Goal: Find specific page/section: Find specific page/section

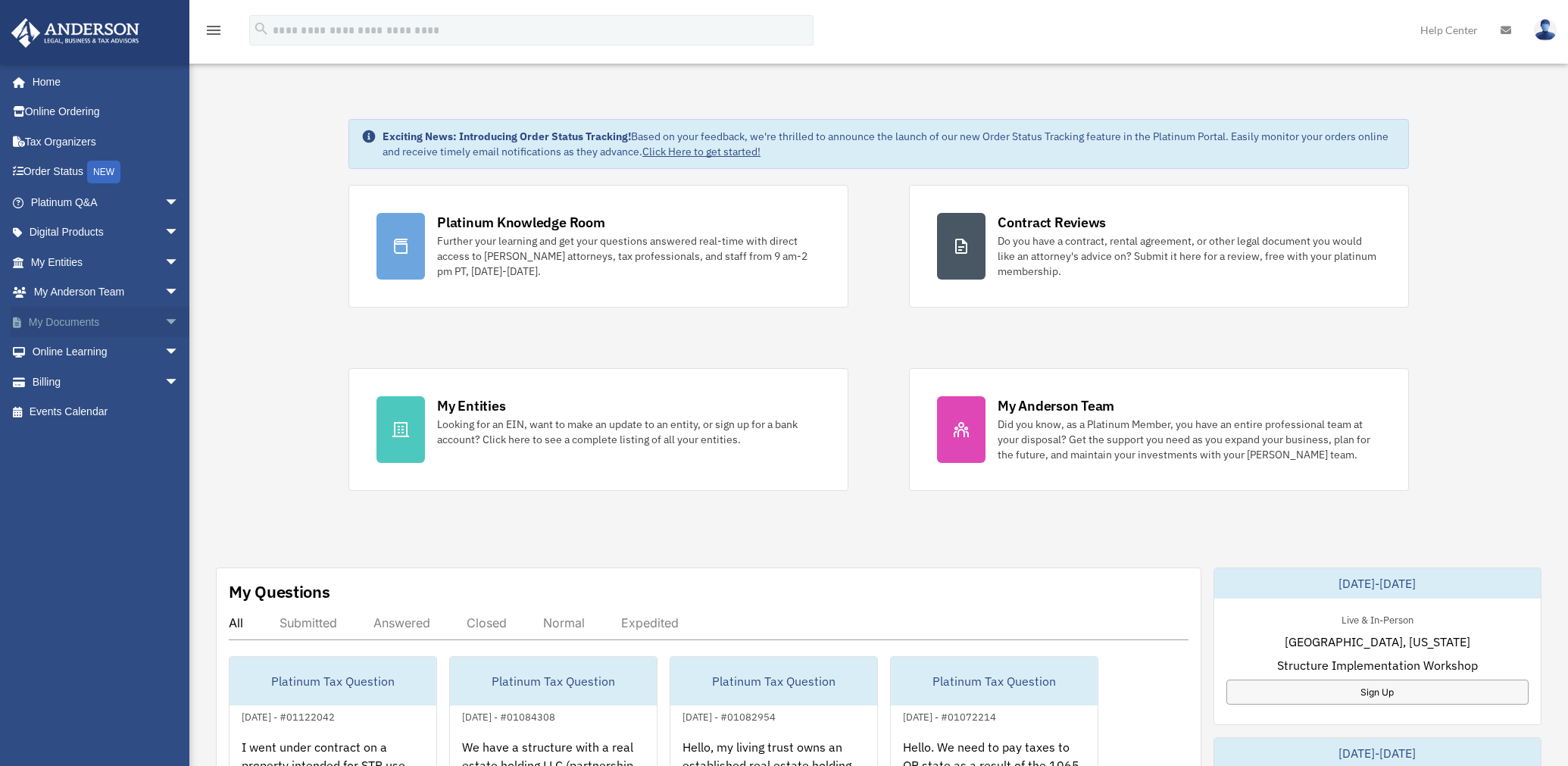
click at [164, 319] on span "arrow_drop_down" at bounding box center [179, 323] width 30 height 31
click at [59, 354] on link "Box" at bounding box center [112, 352] width 181 height 30
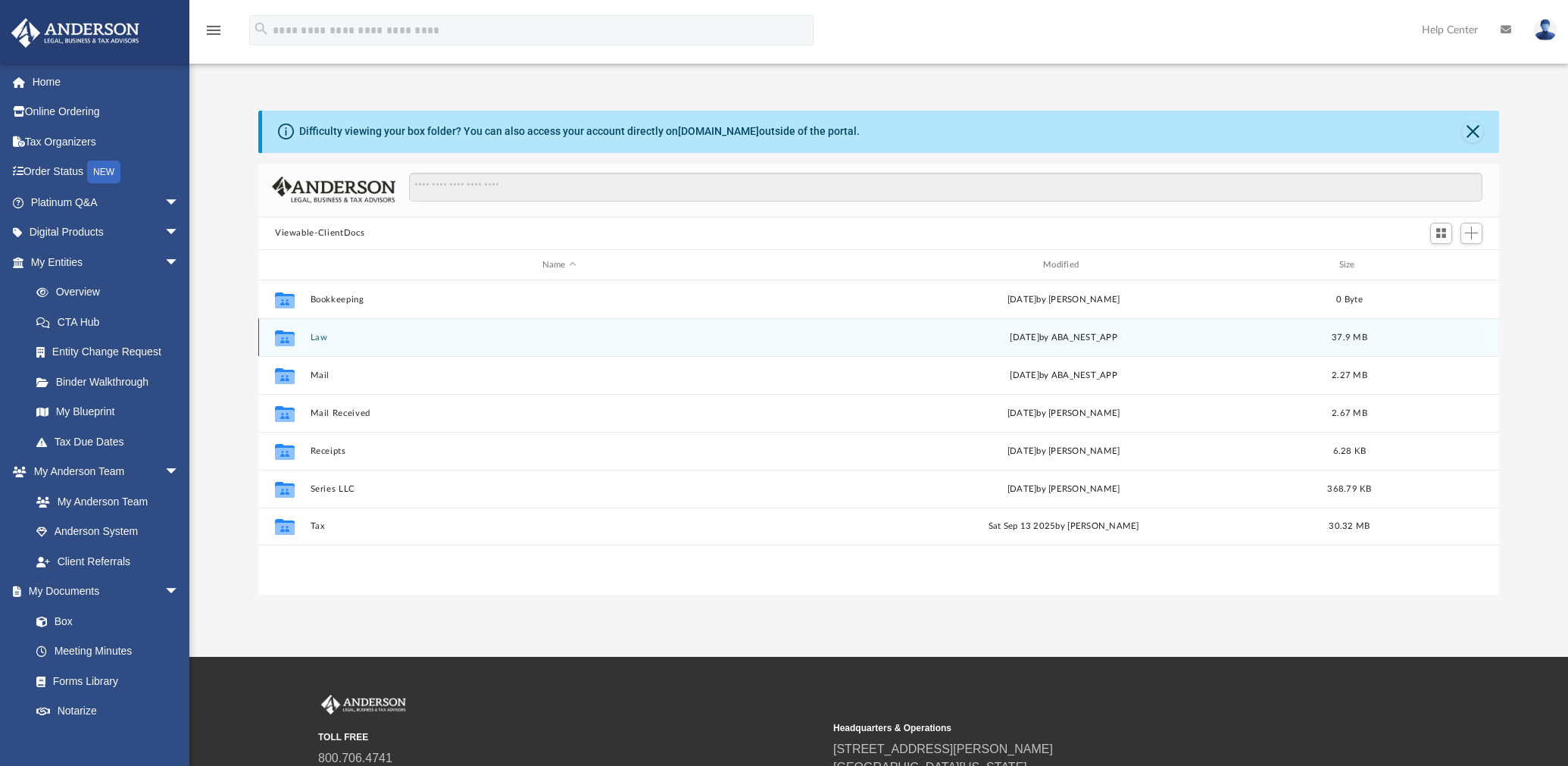
scroll to position [330, 1228]
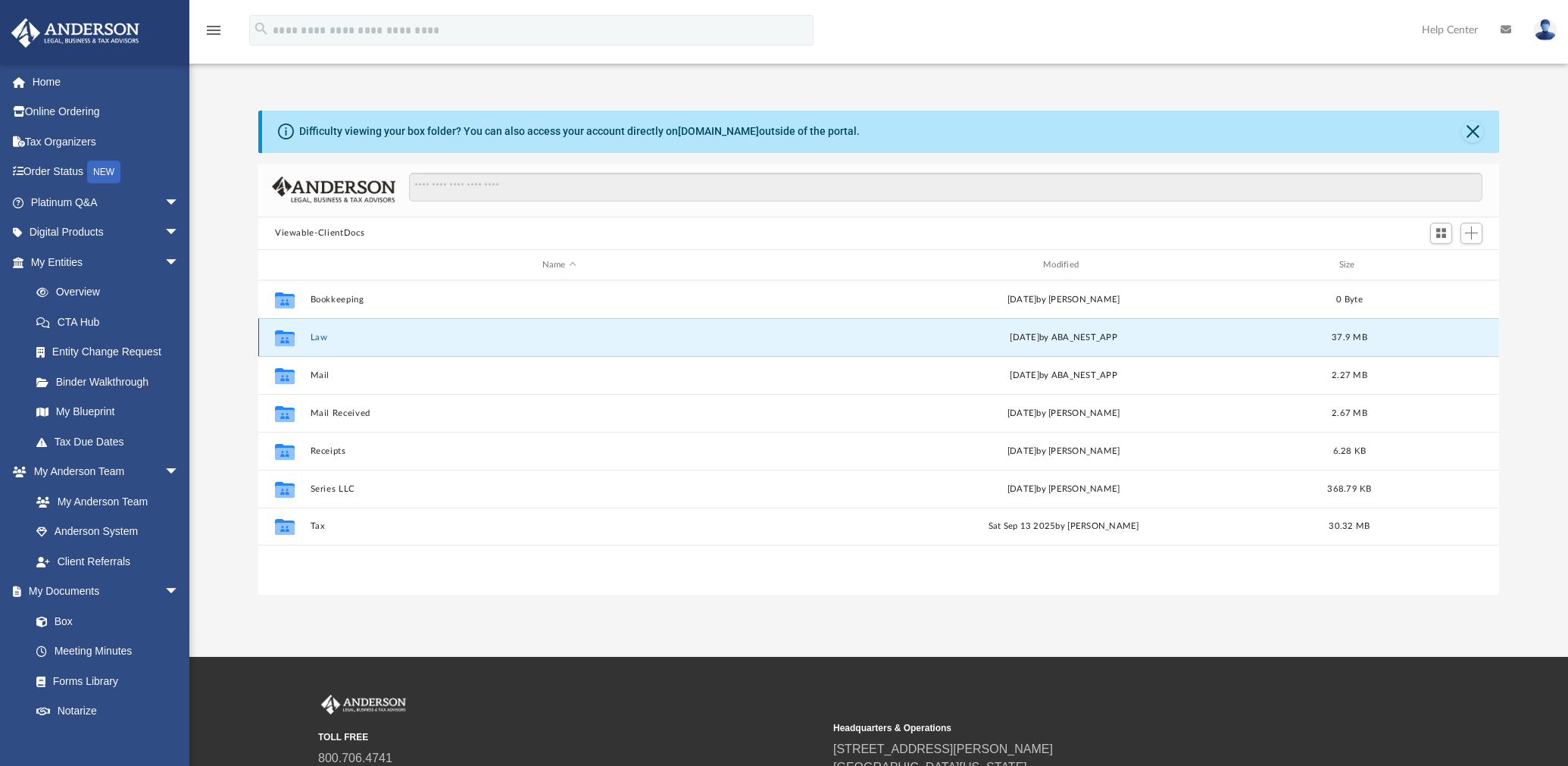
click at [320, 336] on button "Law" at bounding box center [559, 338] width 498 height 10
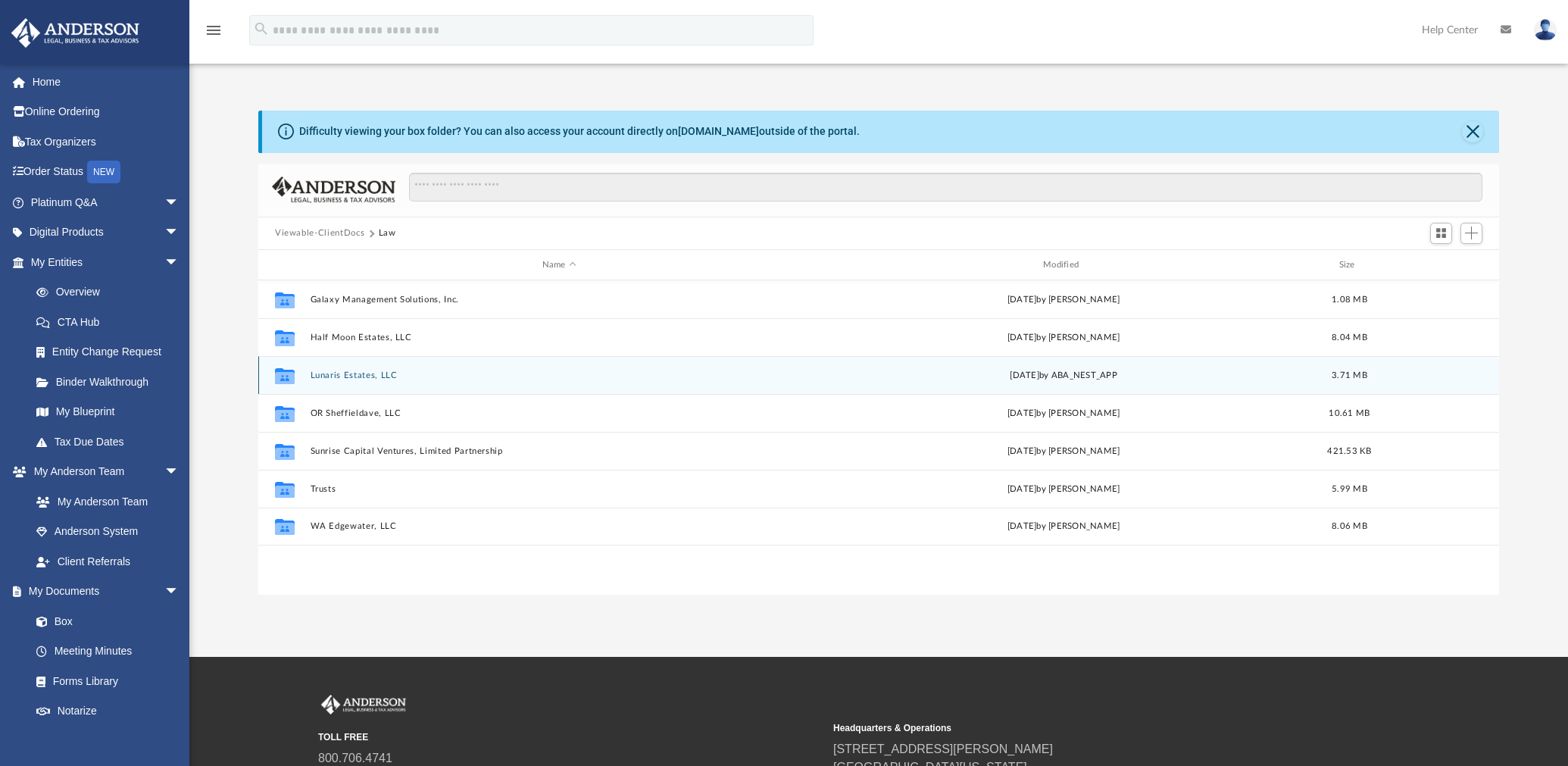
click at [344, 370] on button "Lunaris Estates, LLC" at bounding box center [559, 375] width 498 height 10
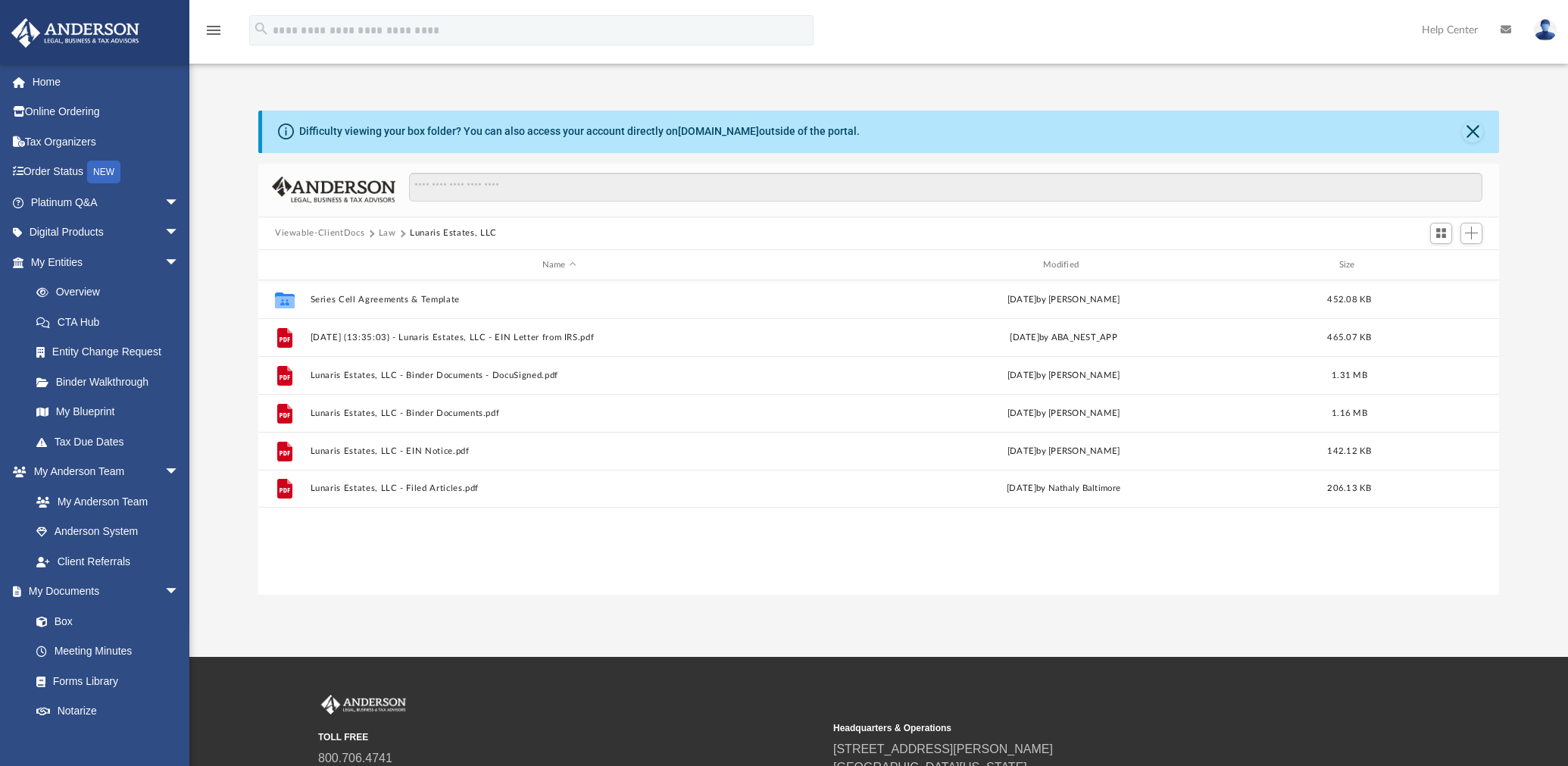
click at [379, 233] on button "Law" at bounding box center [388, 234] width 18 height 14
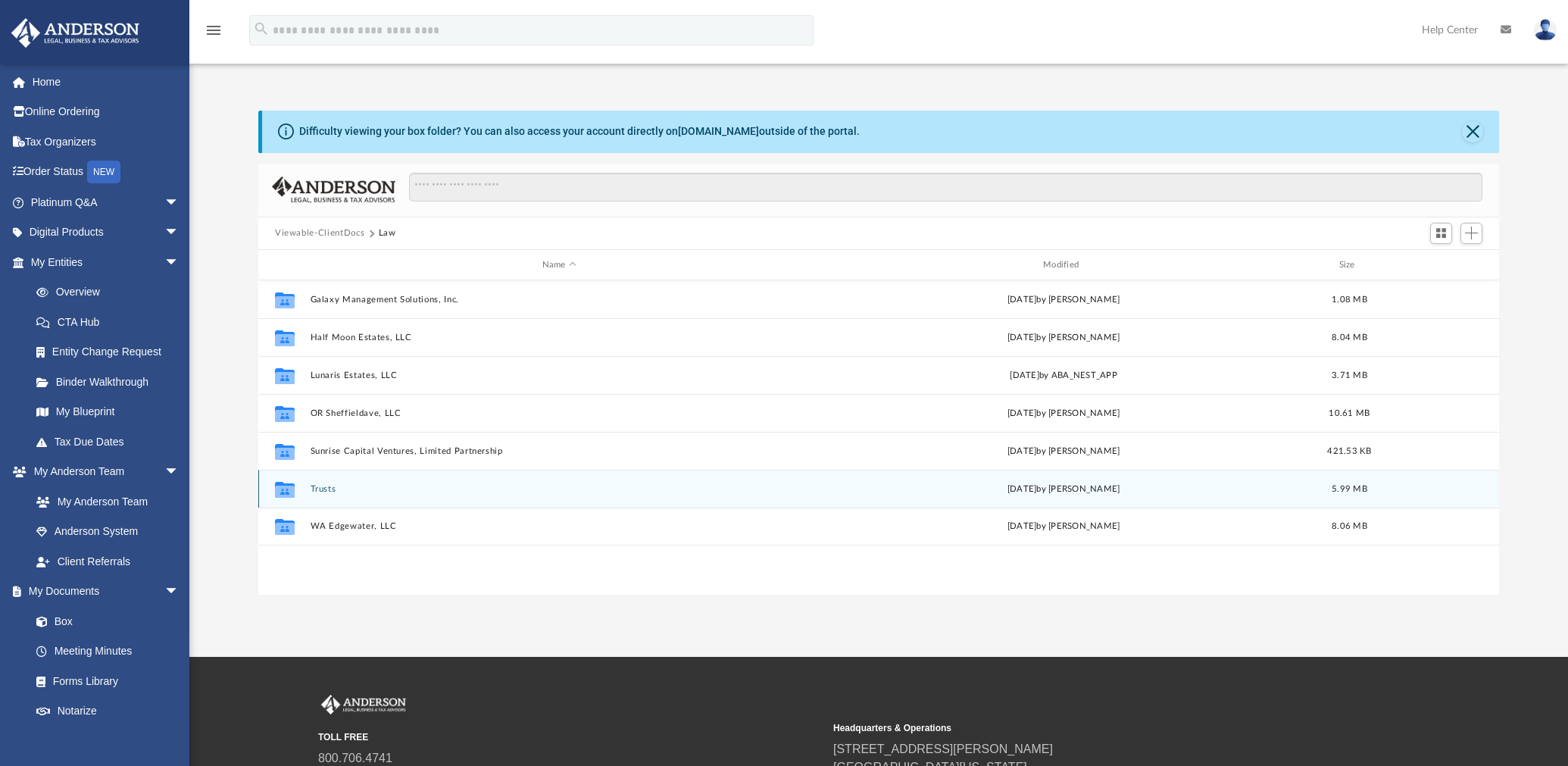
click at [330, 491] on button "Trusts" at bounding box center [559, 489] width 498 height 10
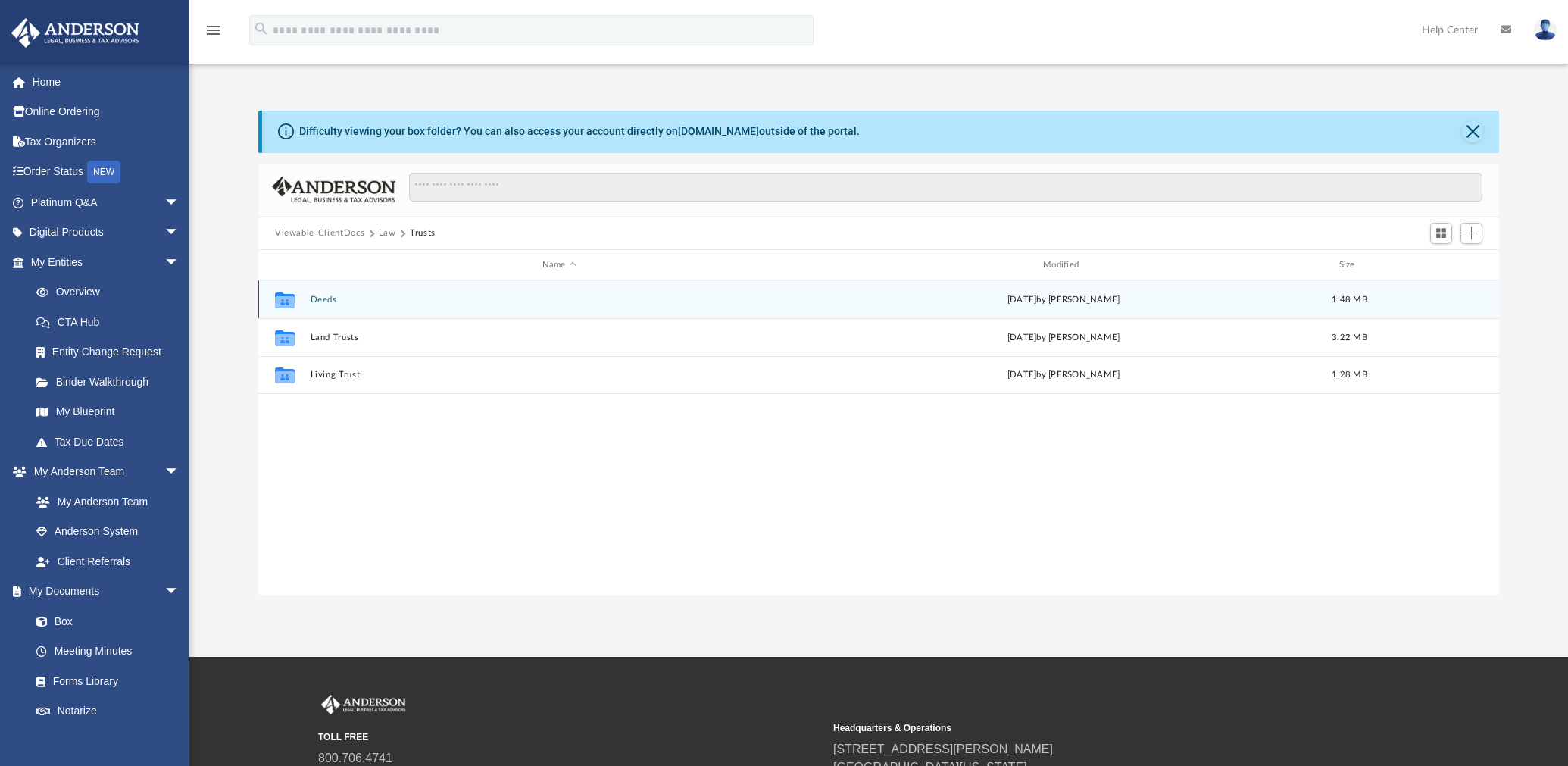
click at [330, 301] on button "Deeds" at bounding box center [559, 300] width 498 height 10
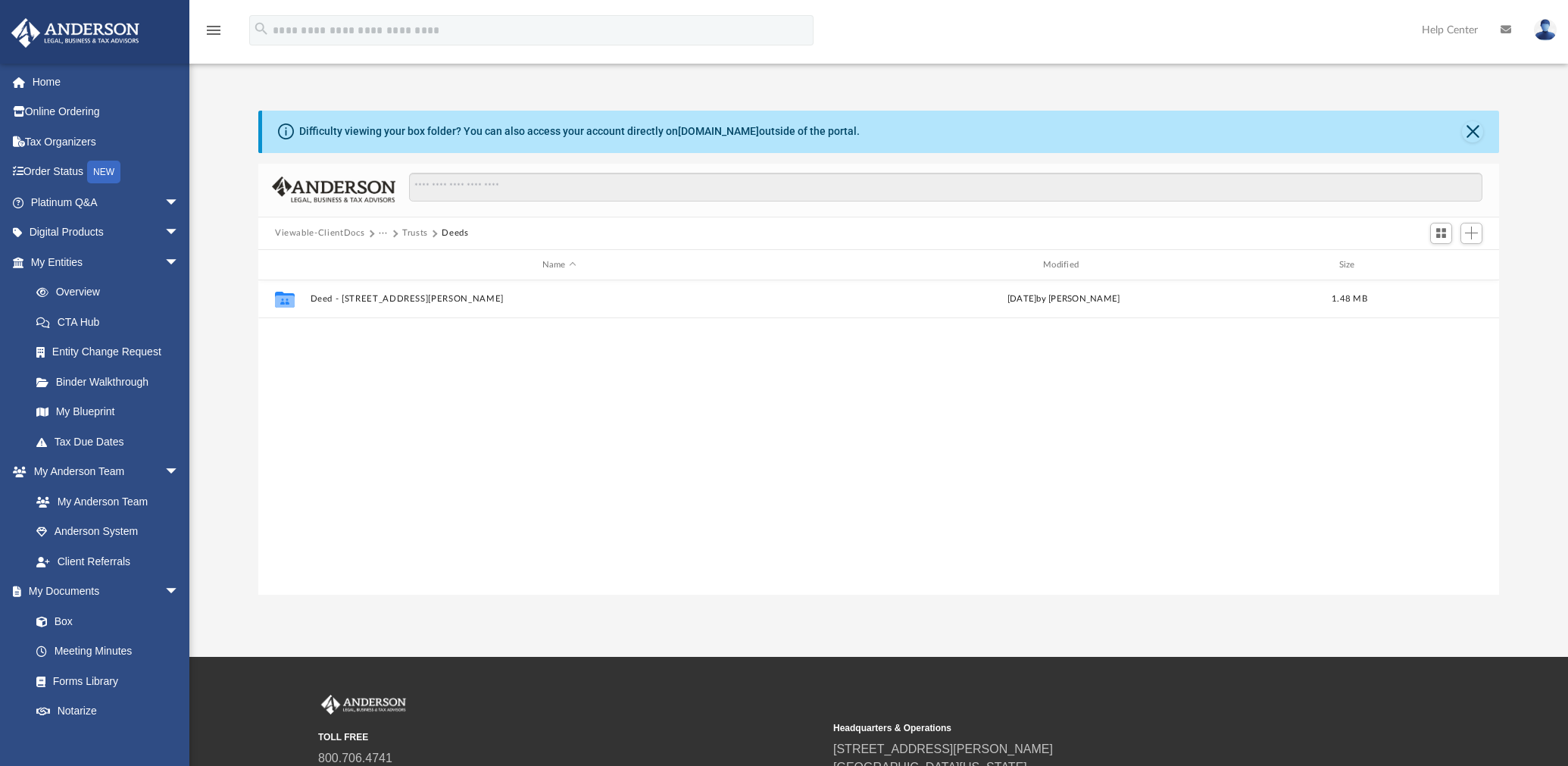
click at [413, 222] on div "Viewable-ClientDocs ··· Trusts Deeds" at bounding box center [879, 234] width 1241 height 33
click at [379, 233] on button "···" at bounding box center [384, 234] width 10 height 14
click at [397, 257] on li "Law" at bounding box center [396, 260] width 18 height 16
